Goal: Information Seeking & Learning: Learn about a topic

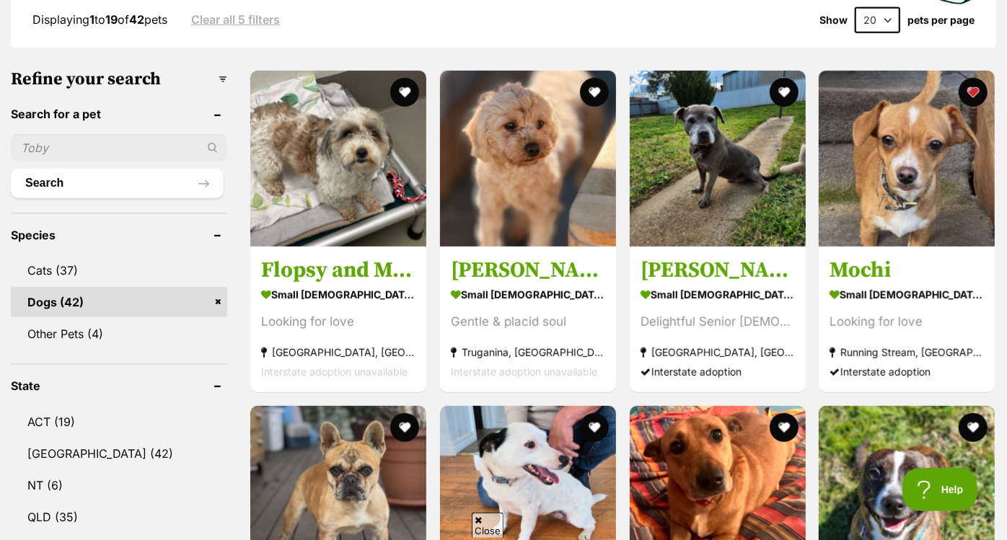
scroll to position [446, 0]
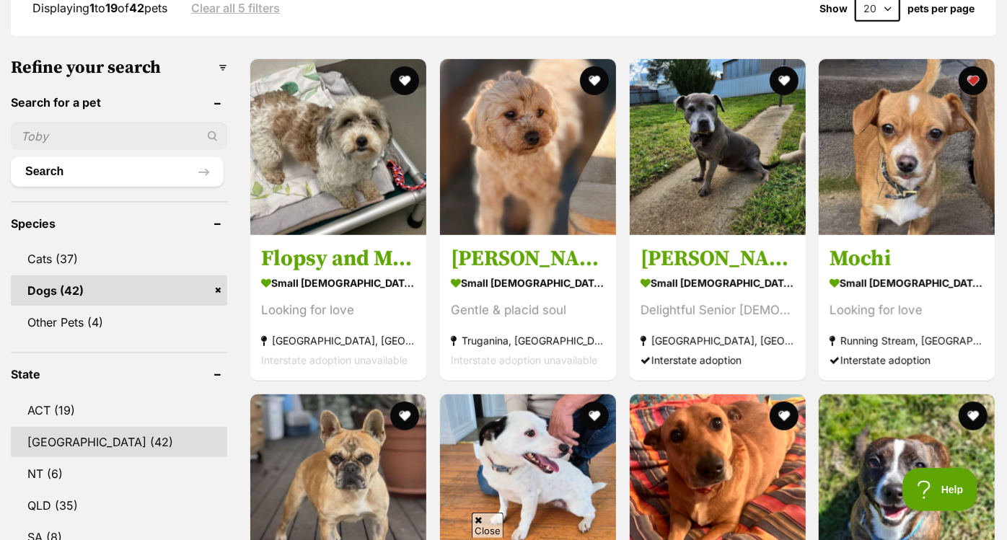
click at [78, 427] on link "NSW (42)" at bounding box center [119, 442] width 216 height 30
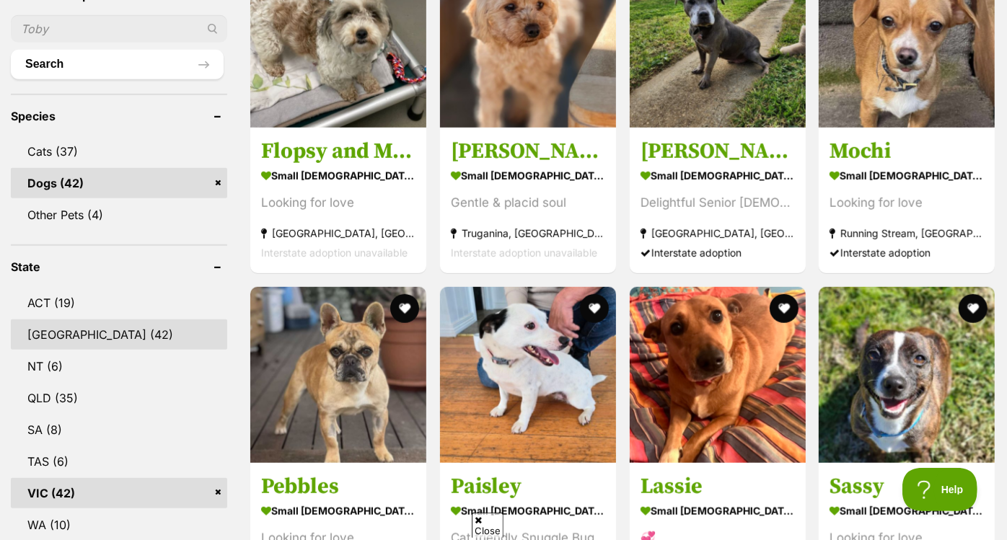
scroll to position [601, 0]
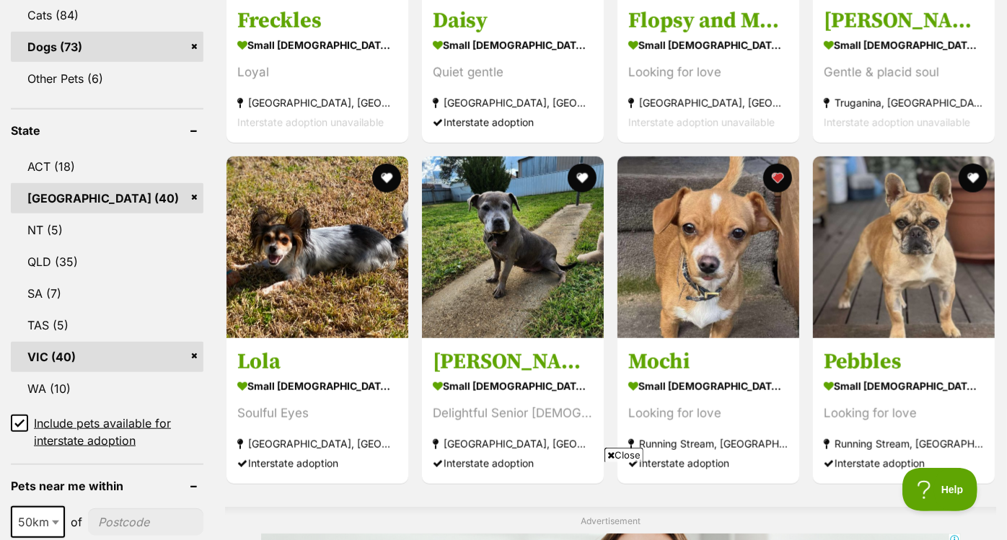
click at [195, 342] on link "VIC (40)" at bounding box center [107, 357] width 193 height 30
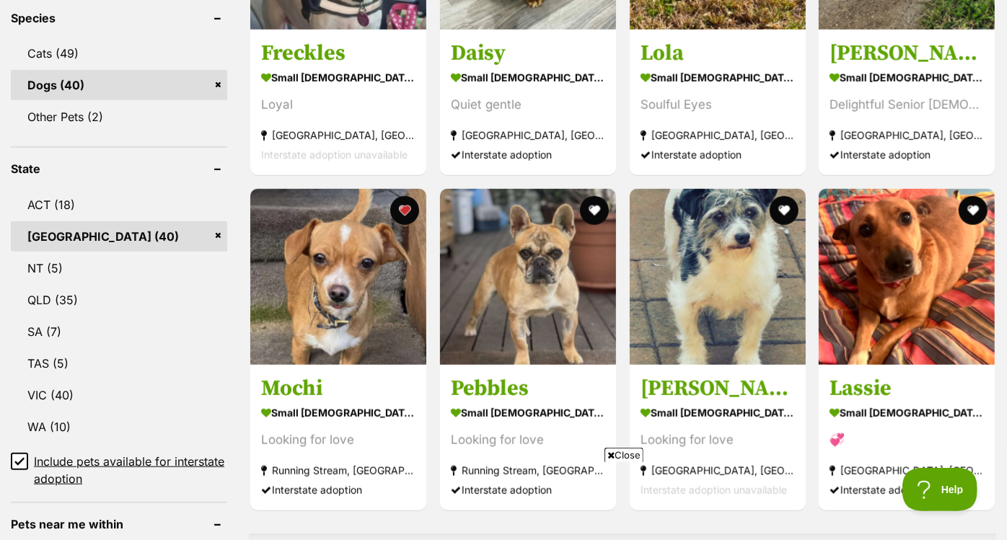
scroll to position [623, 0]
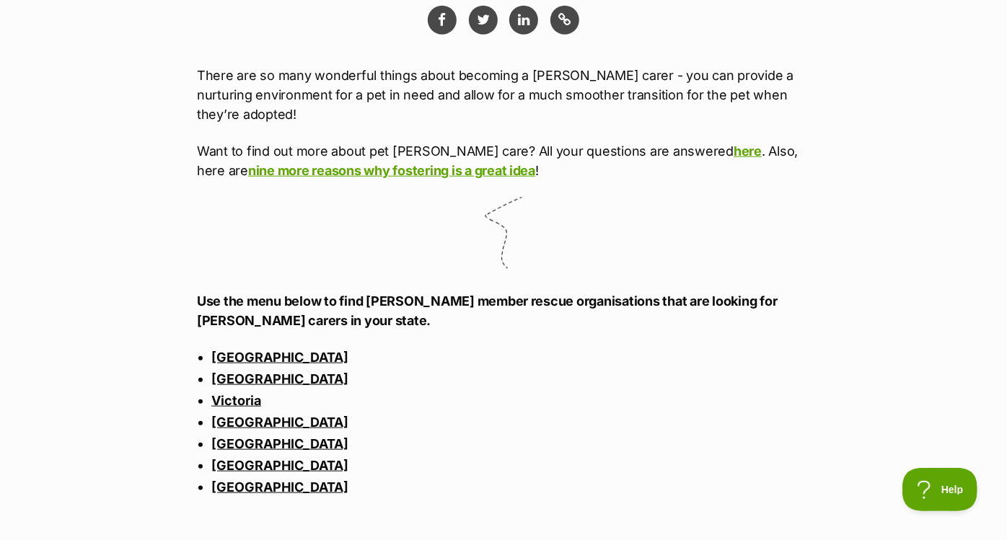
scroll to position [803, 0]
click at [304, 353] on link "New South Wales" at bounding box center [279, 356] width 137 height 15
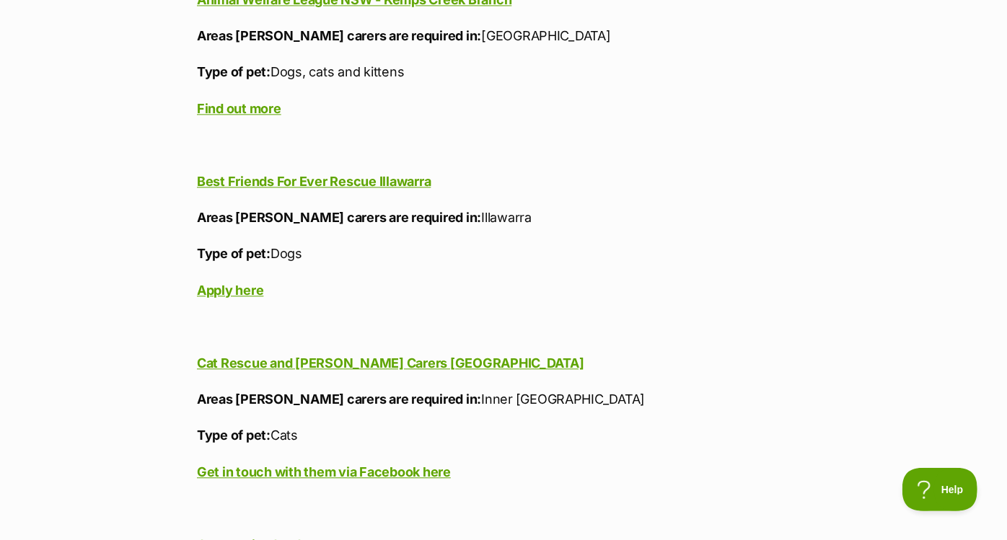
scroll to position [2000, 0]
click at [303, 182] on link "Best Friends For Ever Rescue Illawarra" at bounding box center [314, 181] width 234 height 15
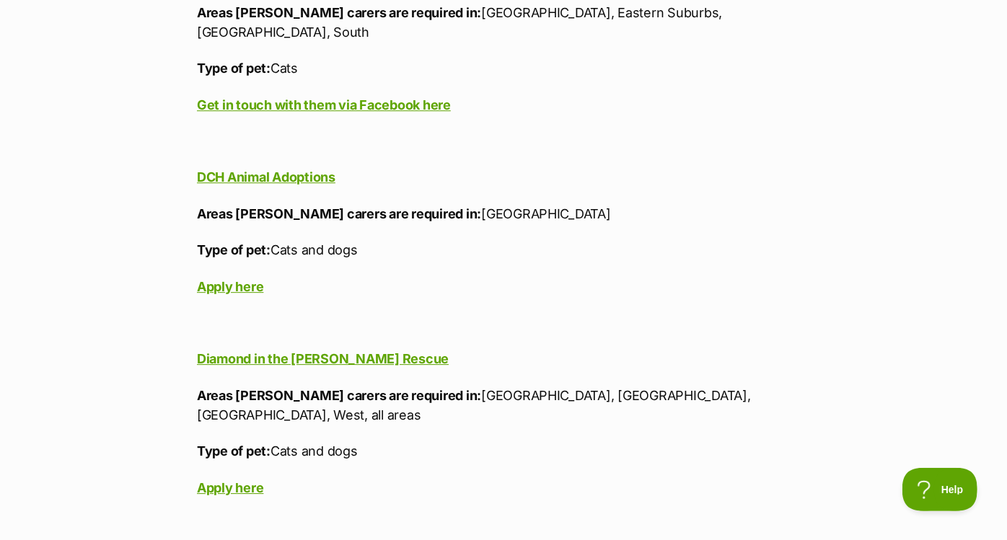
scroll to position [2609, 0]
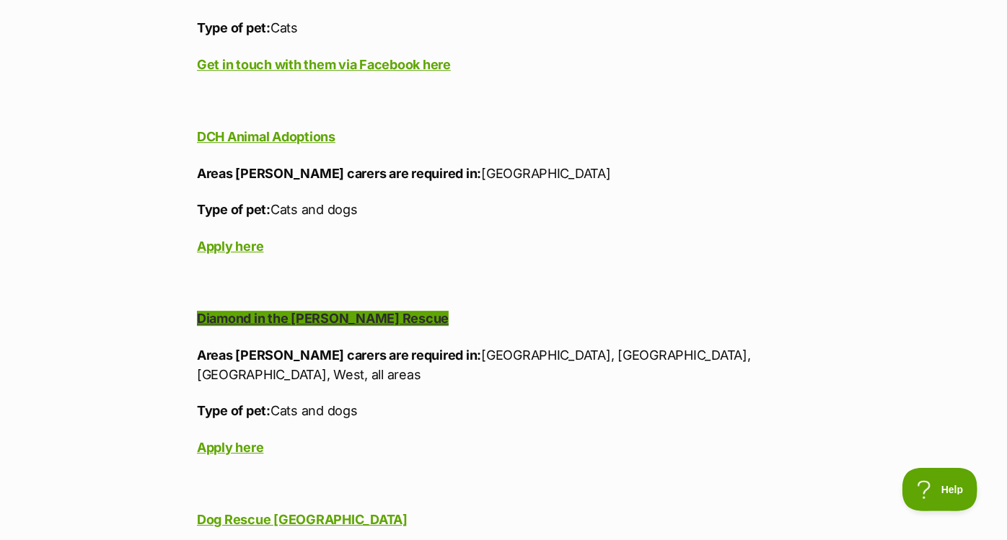
click at [322, 311] on b "Diamond in the Ruff Rescue" at bounding box center [323, 318] width 252 height 15
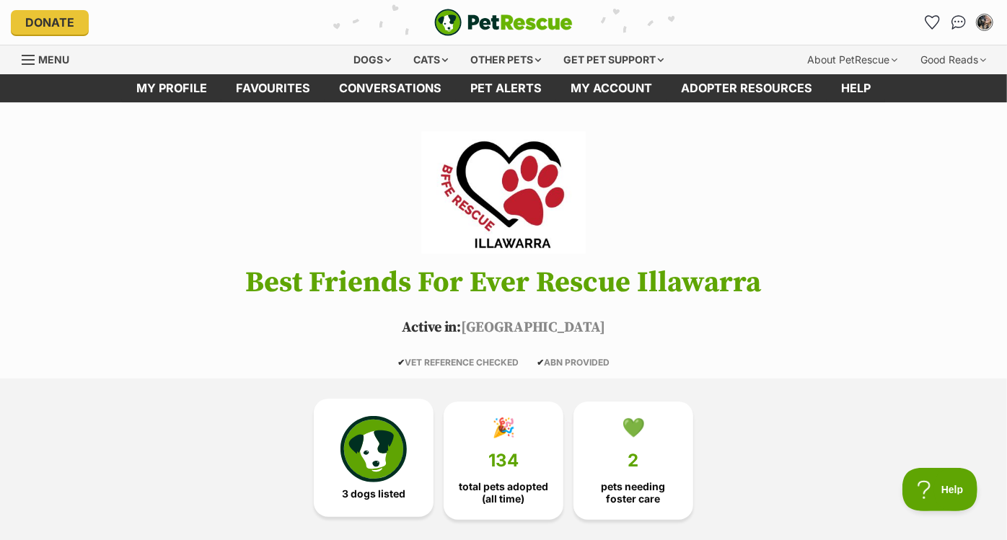
click at [391, 436] on img at bounding box center [373, 449] width 66 height 66
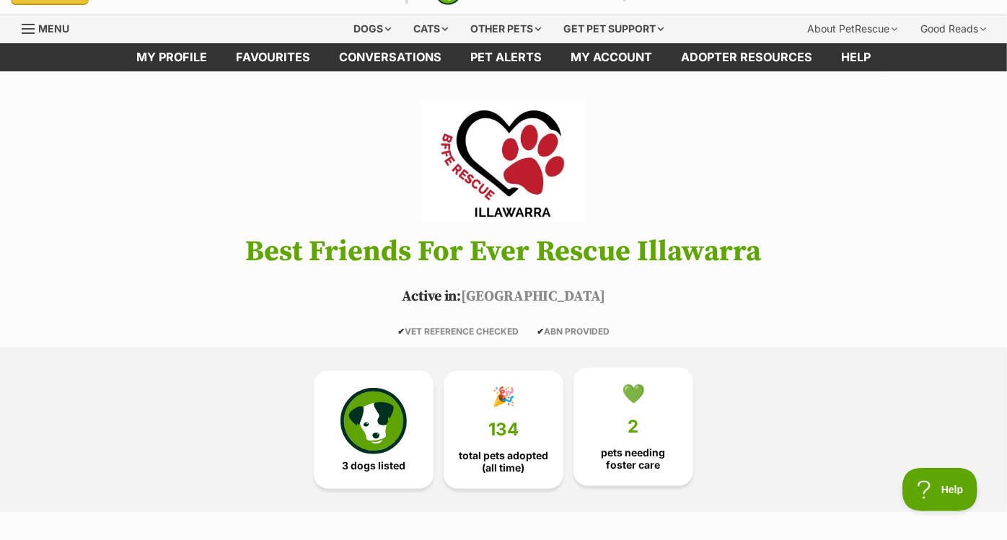
click at [624, 408] on link "💚 2 pets needing foster care" at bounding box center [633, 427] width 120 height 118
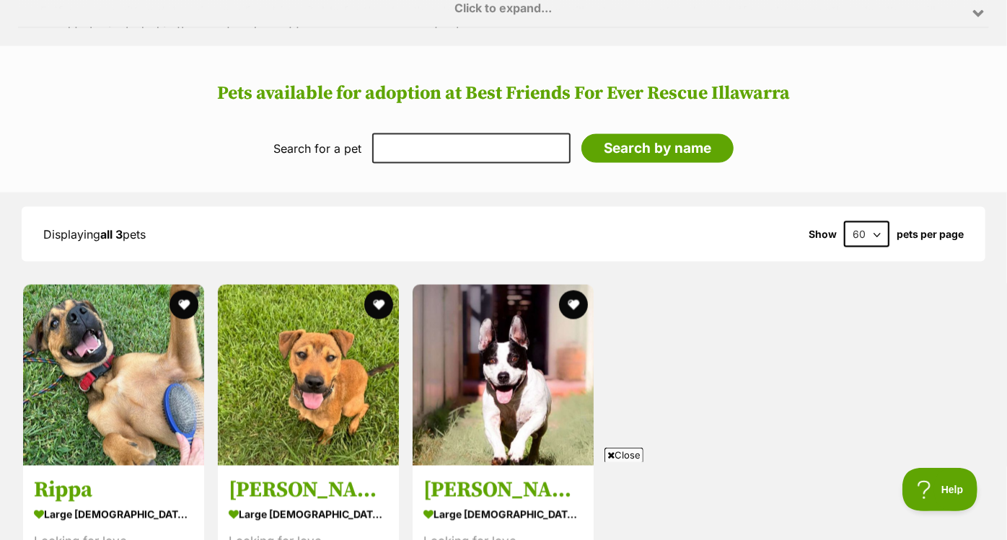
scroll to position [1364, 0]
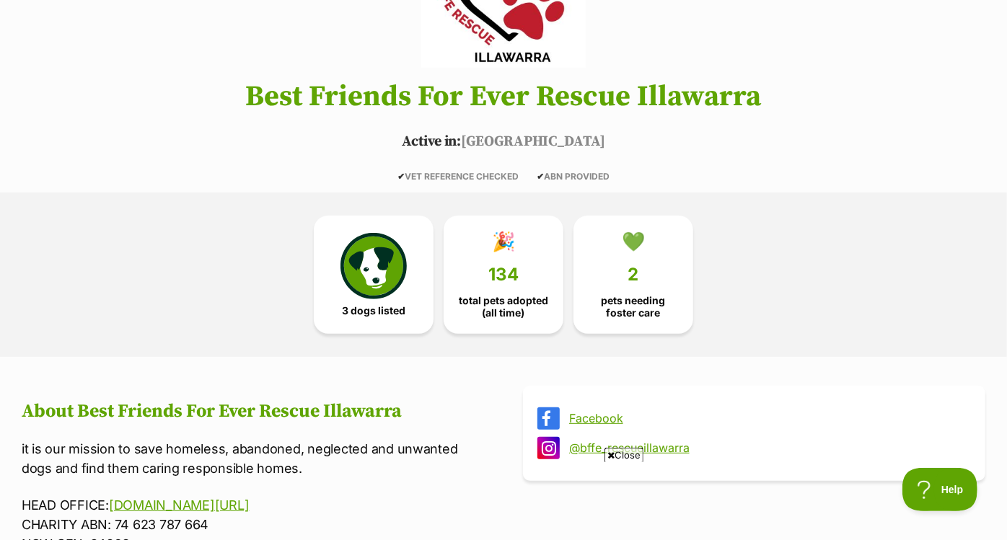
scroll to position [31, 0]
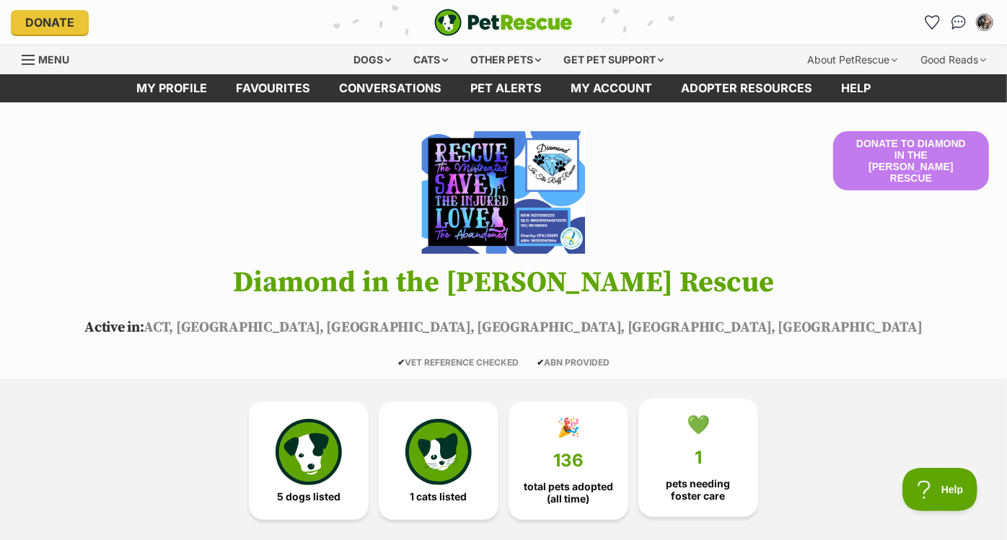
click at [676, 468] on link "💚 1 pets needing [PERSON_NAME] care" at bounding box center [698, 458] width 120 height 118
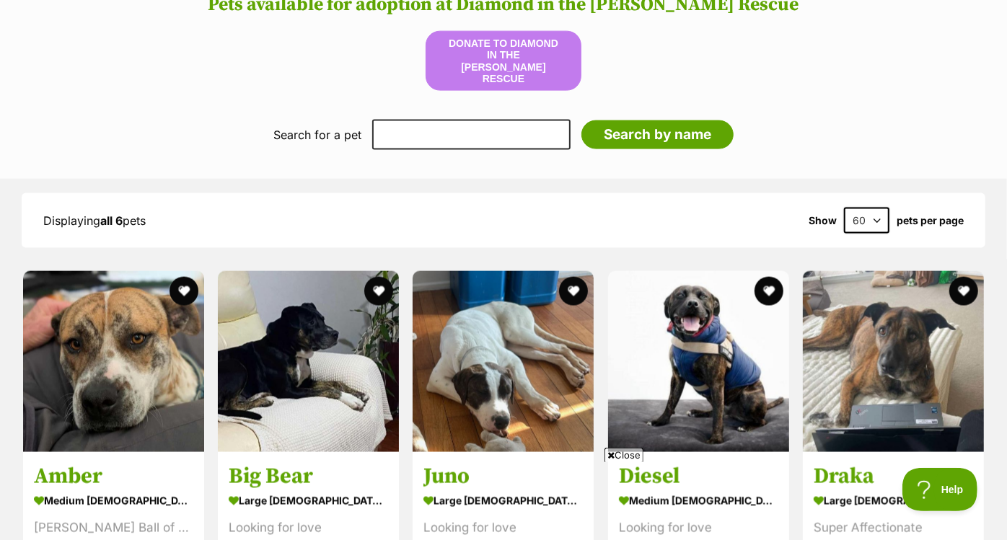
scroll to position [1095, 0]
